Goal: Task Accomplishment & Management: Manage account settings

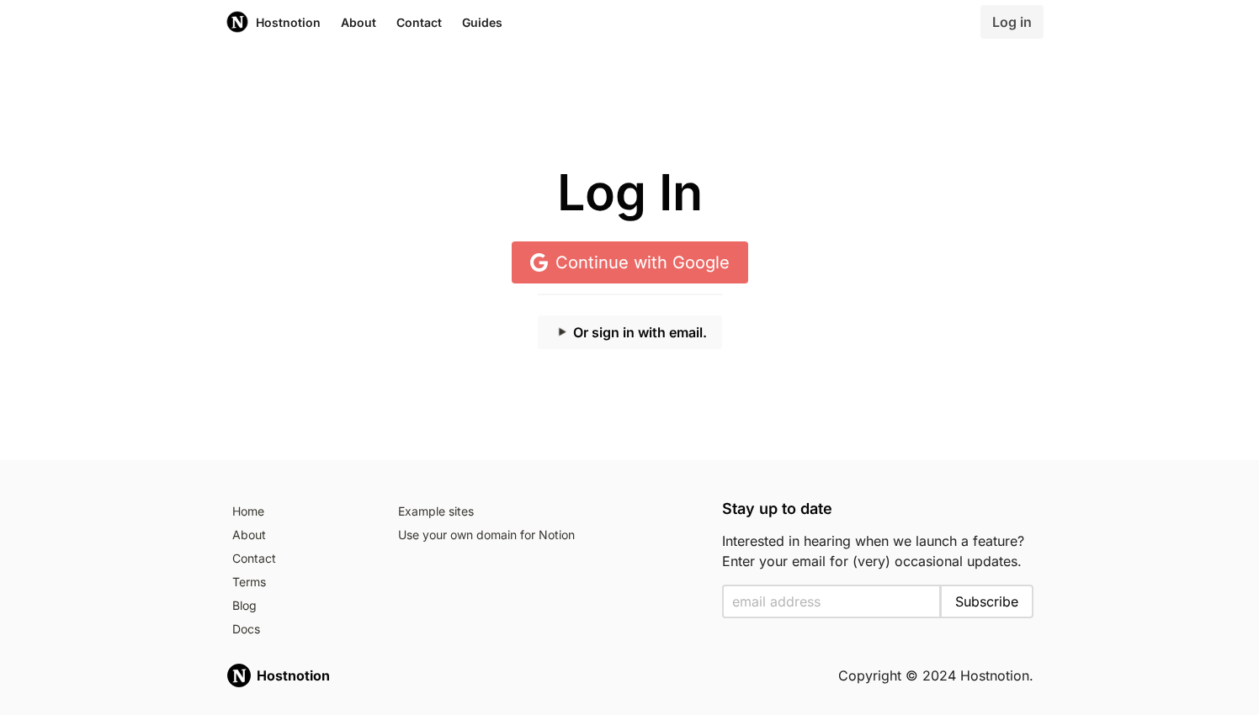
click at [624, 343] on button "Or sign in with email." at bounding box center [630, 333] width 184 height 34
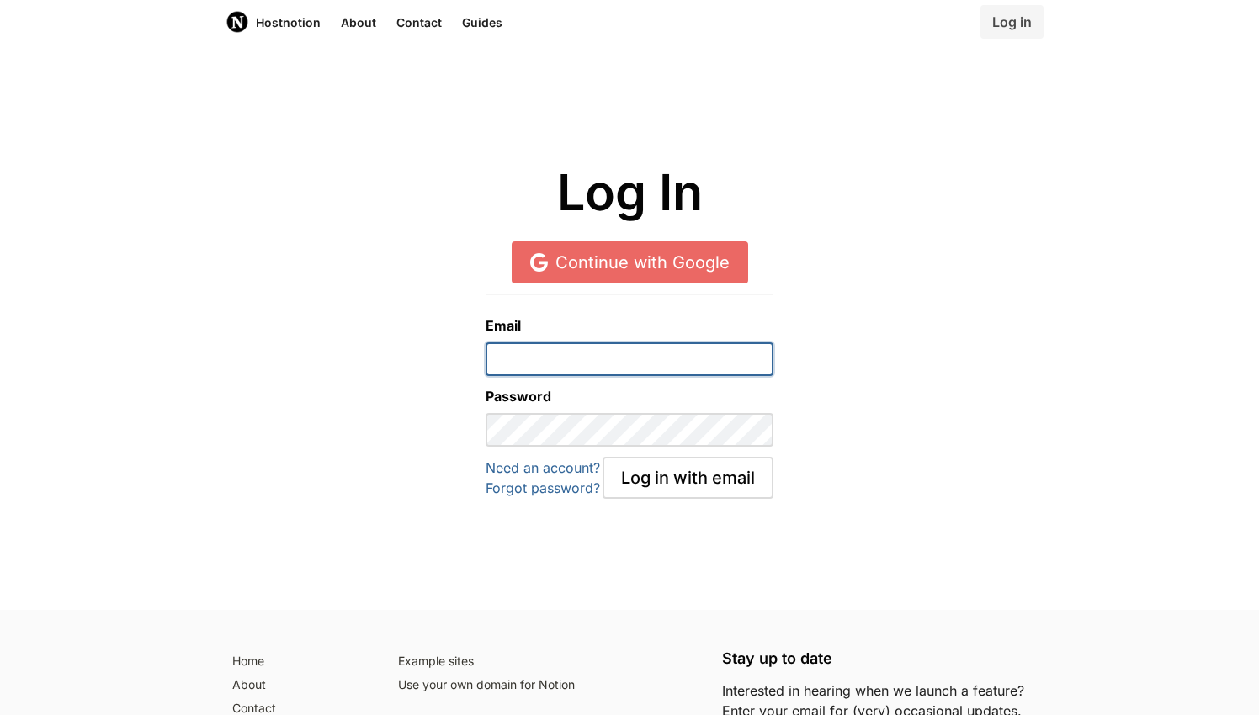
click at [614, 354] on input "email" at bounding box center [629, 360] width 287 height 34
type input "[EMAIL_ADDRESS][DOMAIN_NAME]"
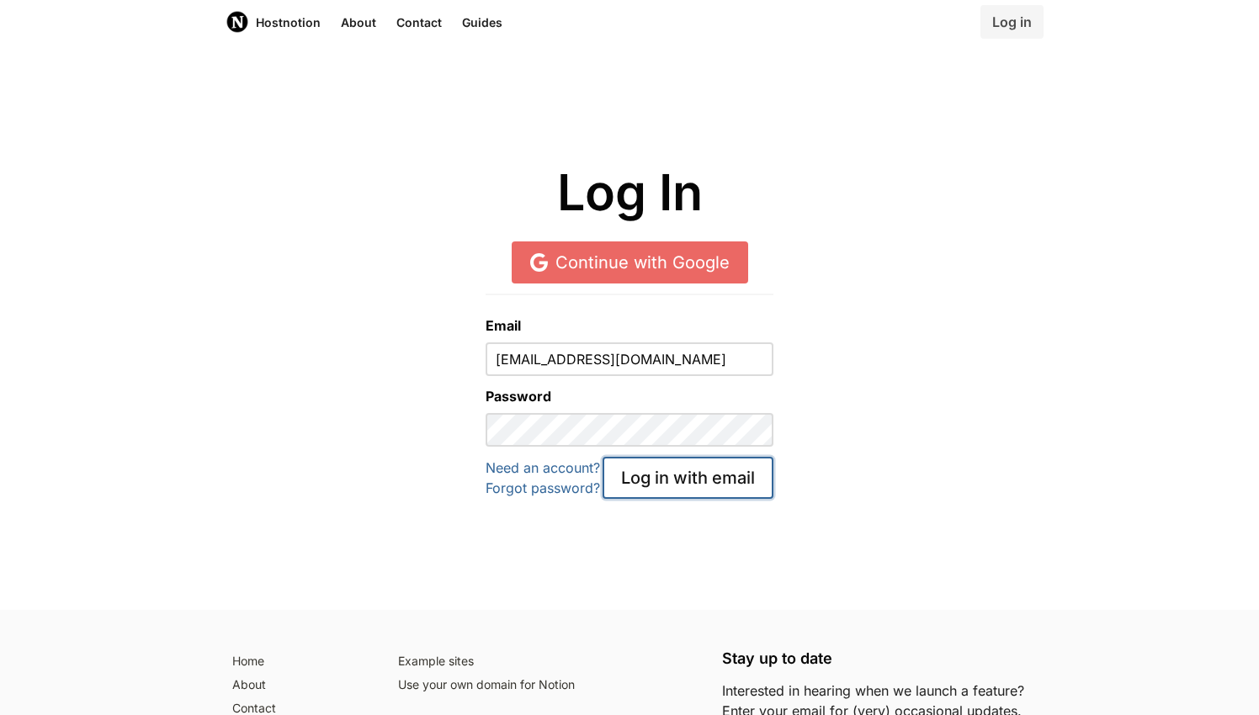
click at [656, 474] on button "Log in with email" at bounding box center [688, 478] width 171 height 42
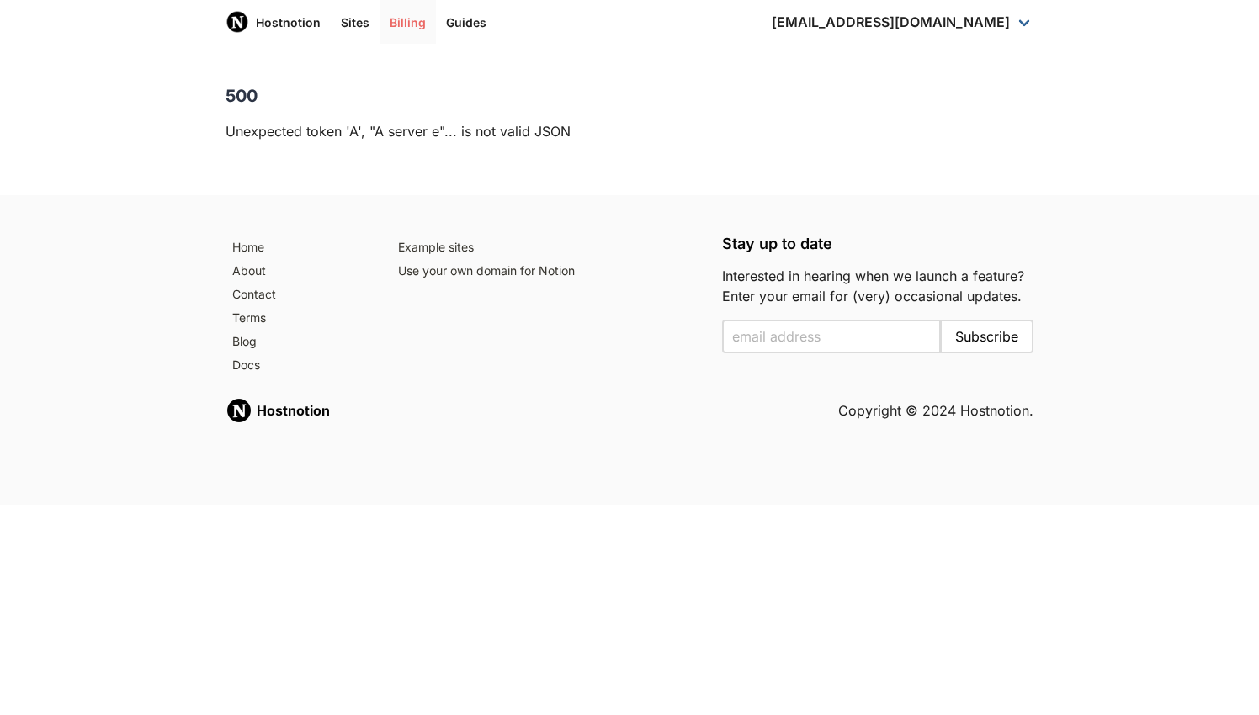
click at [406, 26] on link "Billing" at bounding box center [408, 22] width 56 height 44
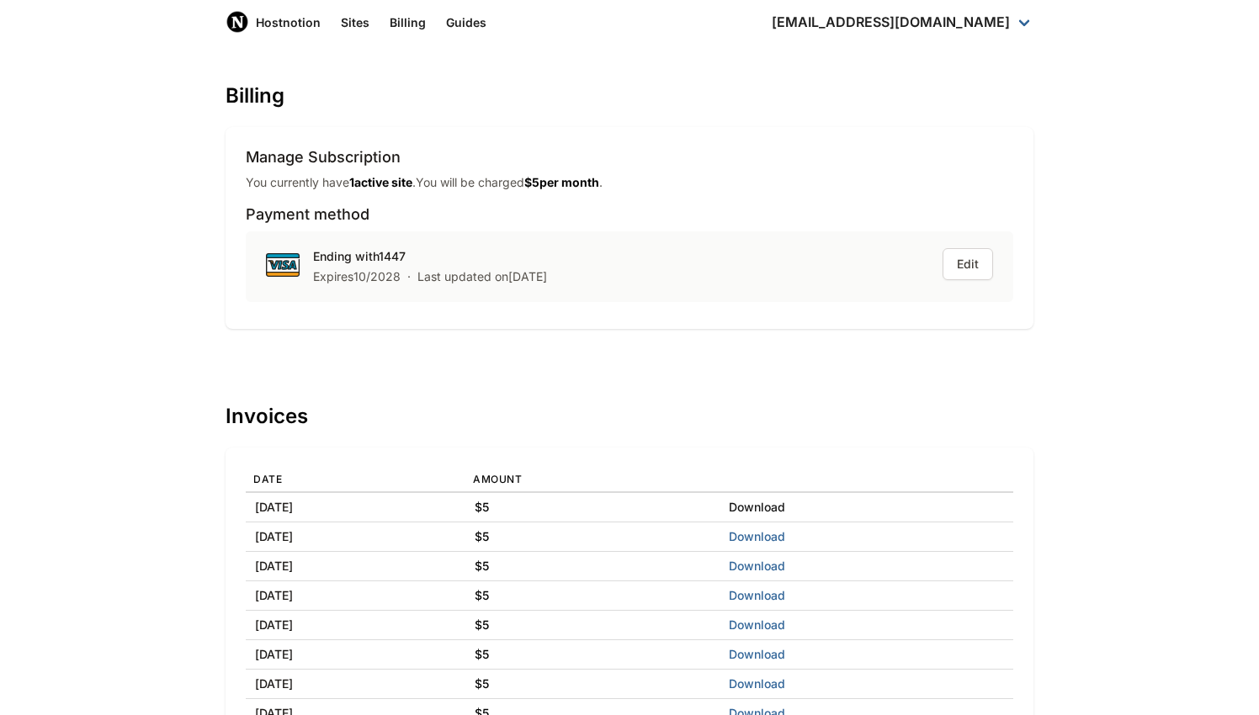
click at [785, 508] on link "Download" at bounding box center [757, 507] width 56 height 14
